Goal: Task Accomplishment & Management: Manage account settings

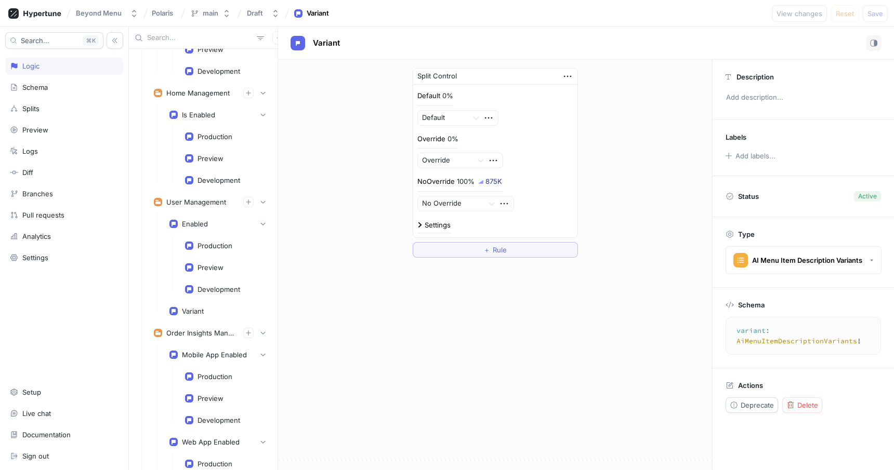
scroll to position [4612, 0]
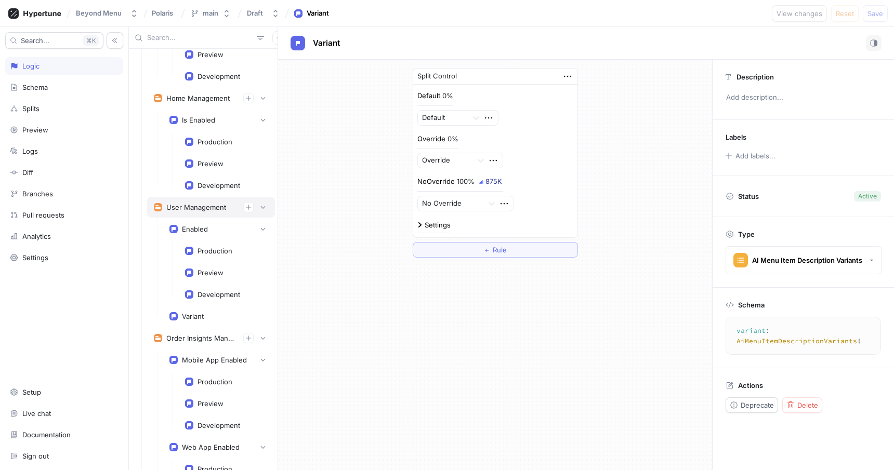
click at [209, 209] on div "User Management" at bounding box center [196, 207] width 60 height 8
type textarea "userManagement: UsersManagement!"
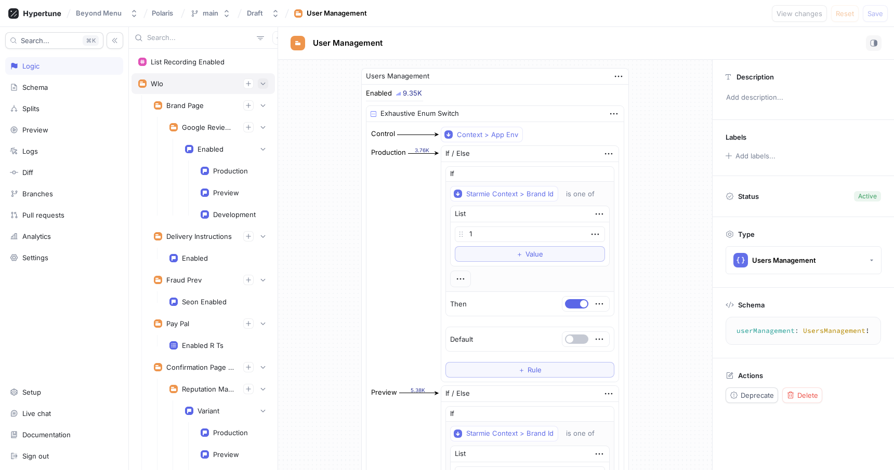
click at [266, 84] on icon "button" at bounding box center [263, 84] width 6 height 6
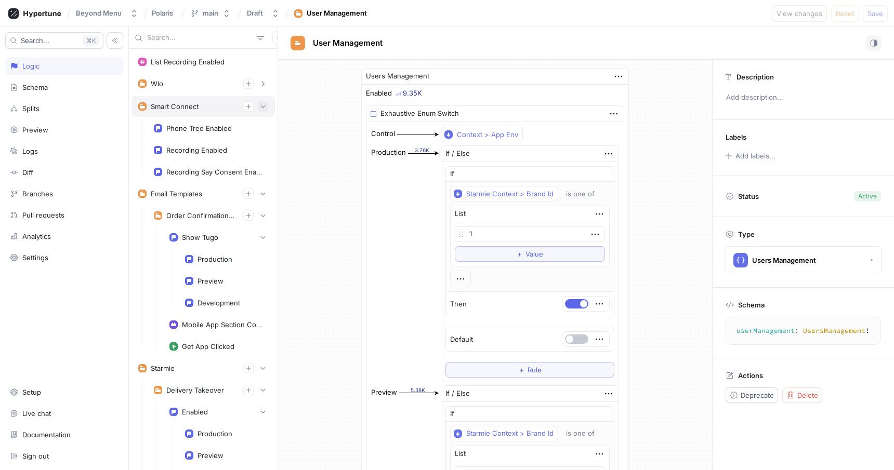
click at [263, 101] on button "button" at bounding box center [263, 106] width 10 height 10
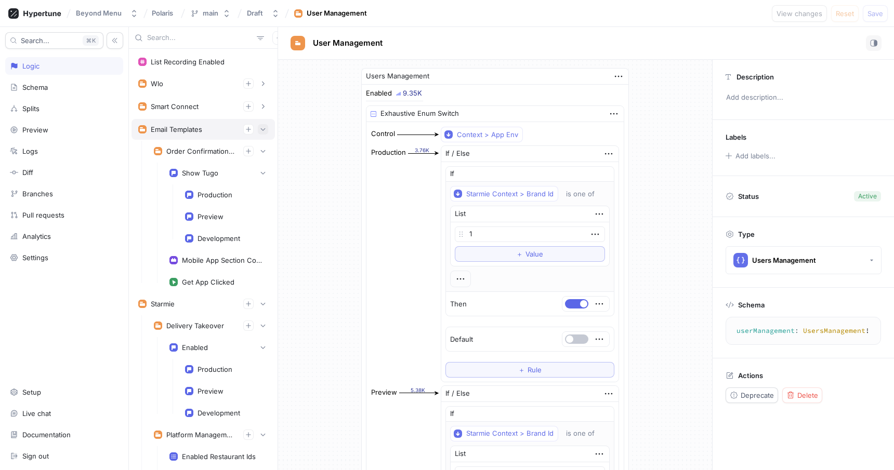
click at [263, 129] on icon "button" at bounding box center [263, 129] width 6 height 6
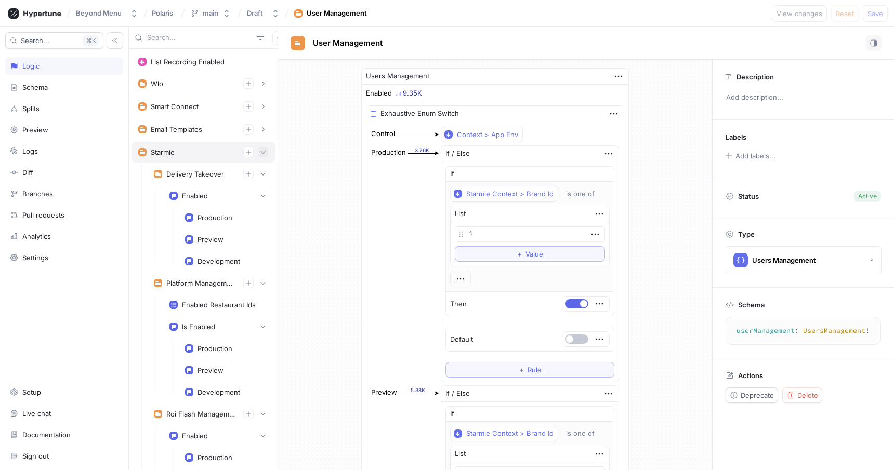
click at [261, 148] on button "button" at bounding box center [263, 152] width 10 height 10
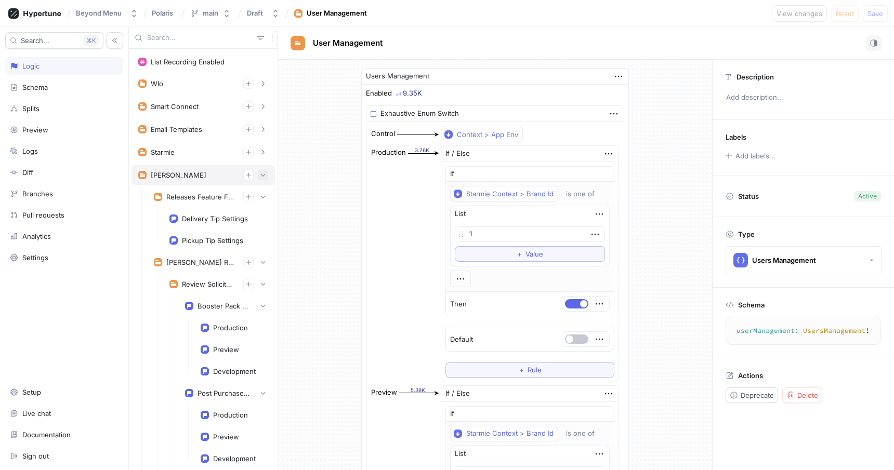
click at [263, 170] on button "button" at bounding box center [263, 175] width 10 height 10
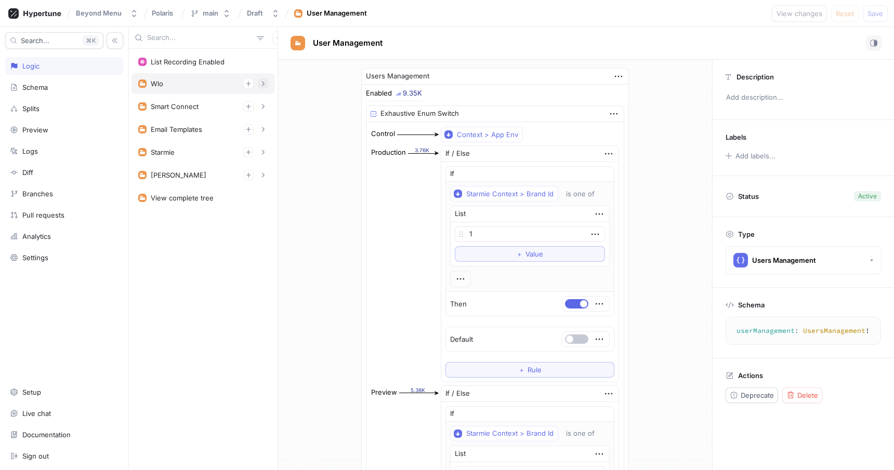
click at [265, 84] on icon "button" at bounding box center [263, 84] width 6 height 6
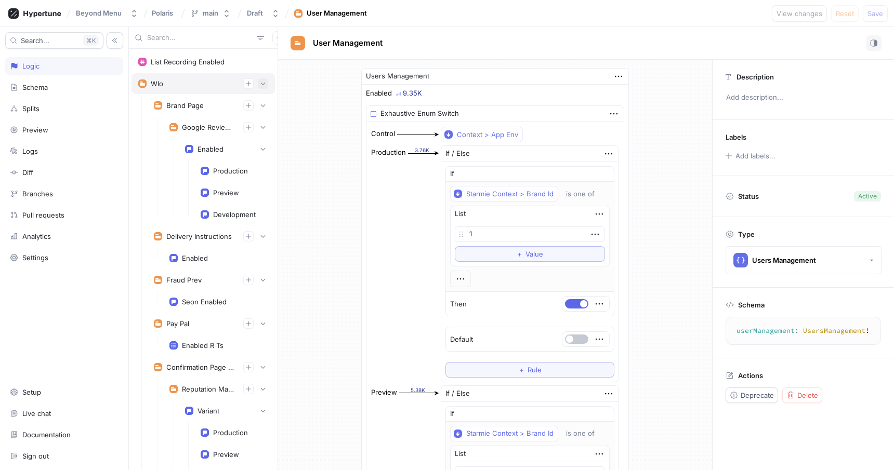
click at [265, 84] on icon "button" at bounding box center [263, 84] width 6 height 6
